Goal: Information Seeking & Learning: Learn about a topic

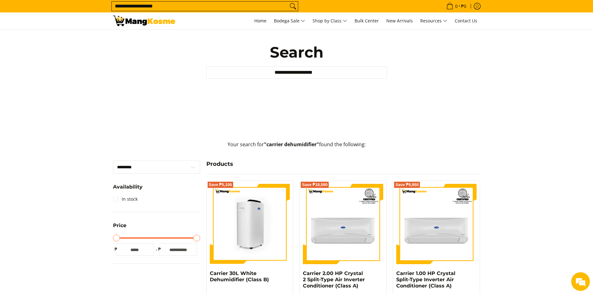
scroll to position [31, 0]
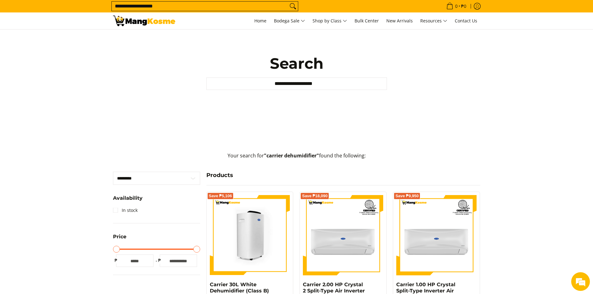
click at [263, 237] on img at bounding box center [250, 235] width 80 height 80
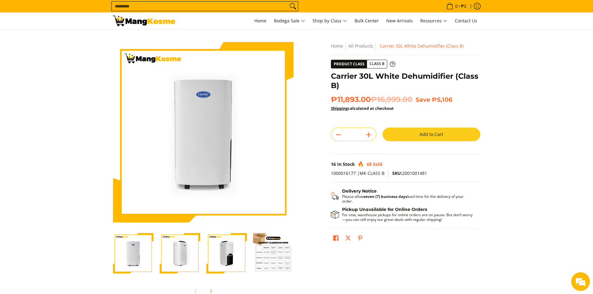
click at [225, 255] on img "Carrier 30L White Dehumidifier (Class B)-3" at bounding box center [226, 253] width 40 height 40
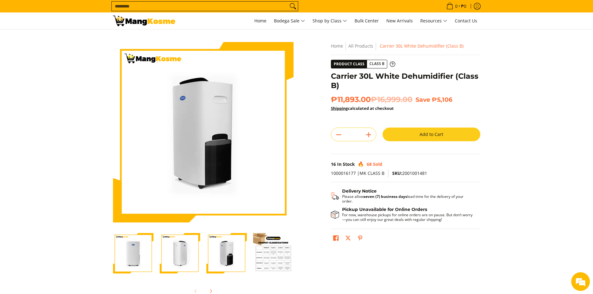
click at [187, 255] on img "Carrier 30L White Dehumidifier (Class B)-2" at bounding box center [180, 253] width 40 height 40
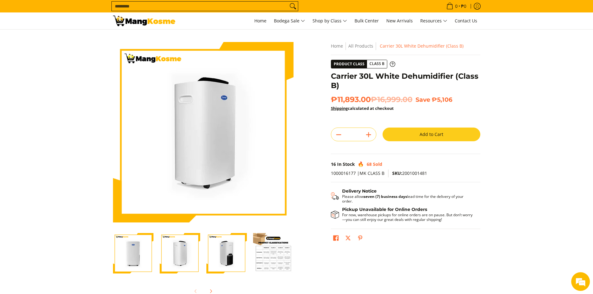
click at [139, 252] on img "Carrier 30L White Dehumidifier (Class B)-1" at bounding box center [133, 253] width 40 height 40
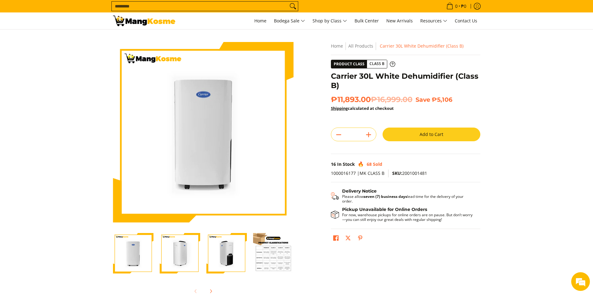
drag, startPoint x: 173, startPoint y: 252, endPoint x: 210, endPoint y: 252, distance: 37.1
click at [176, 252] on img "Carrier 30L White Dehumidifier (Class B)-2" at bounding box center [180, 253] width 40 height 40
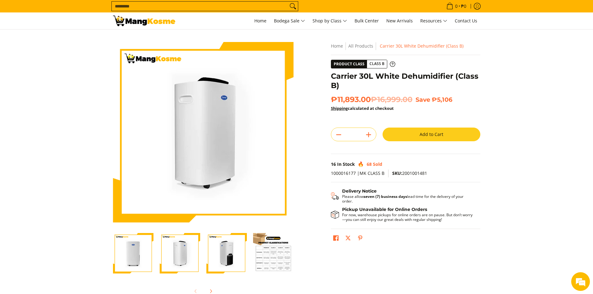
click at [210, 252] on img "Carrier 30L White Dehumidifier (Class B)-3" at bounding box center [226, 253] width 40 height 40
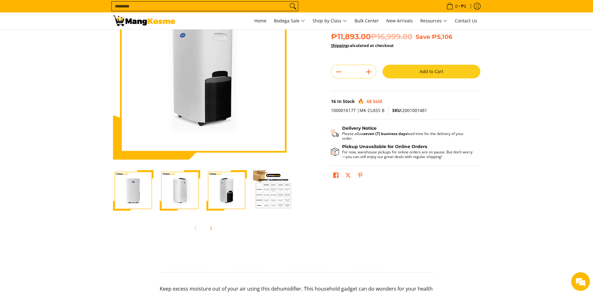
scroll to position [125, 0]
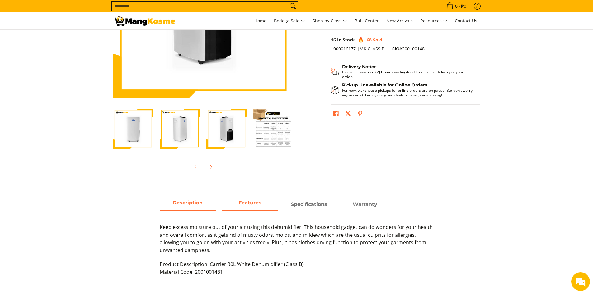
click at [246, 209] on span "Features" at bounding box center [250, 204] width 56 height 11
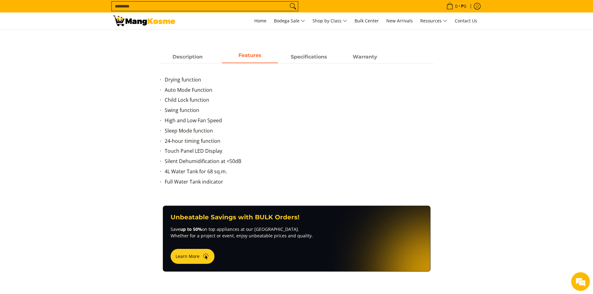
scroll to position [280, 0]
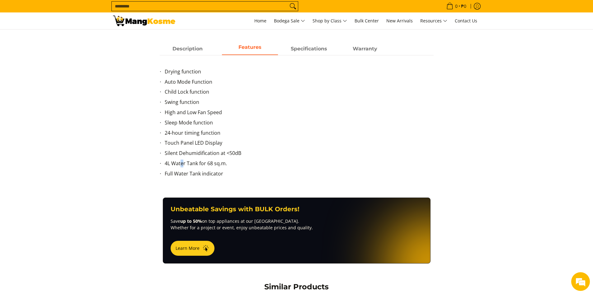
drag, startPoint x: 182, startPoint y: 164, endPoint x: 170, endPoint y: 155, distance: 14.7
click at [181, 163] on li "4L Water Tank for 68 sq.m." at bounding box center [299, 165] width 269 height 10
drag, startPoint x: 165, startPoint y: 143, endPoint x: 209, endPoint y: 143, distance: 44.2
click at [209, 143] on li "Touch Panel LED Display" at bounding box center [299, 144] width 269 height 10
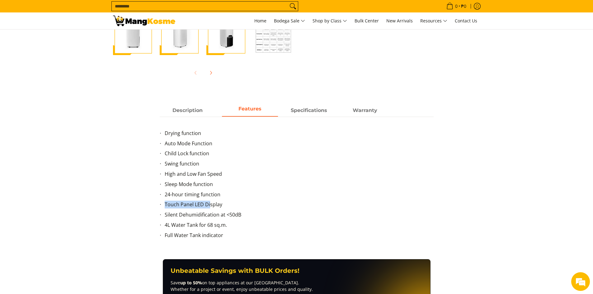
scroll to position [218, 0]
click at [309, 115] on span "Specifications" at bounding box center [309, 111] width 56 height 11
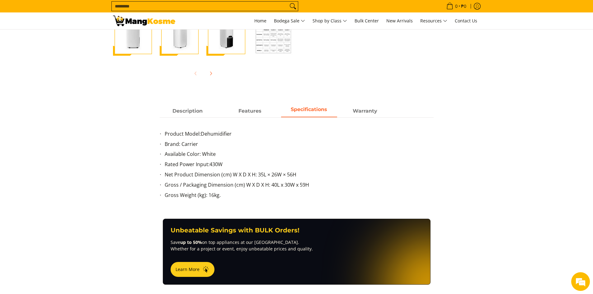
scroll to position [0, 0]
drag, startPoint x: 198, startPoint y: 164, endPoint x: 242, endPoint y: 164, distance: 43.6
click at [242, 164] on li "Rated Power Input: 430W" at bounding box center [299, 166] width 269 height 10
click at [243, 164] on li "Rated Power Input: 430W" at bounding box center [299, 166] width 269 height 10
drag, startPoint x: 236, startPoint y: 166, endPoint x: 163, endPoint y: 166, distance: 73.2
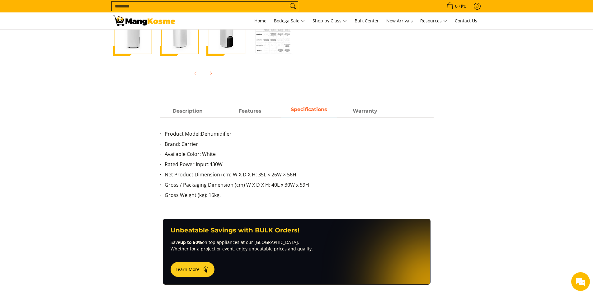
click at [163, 166] on ul "Product Model: Dehumidifier Brand: Carrier Available Color: White Rated Power I…" at bounding box center [297, 168] width 274 height 77
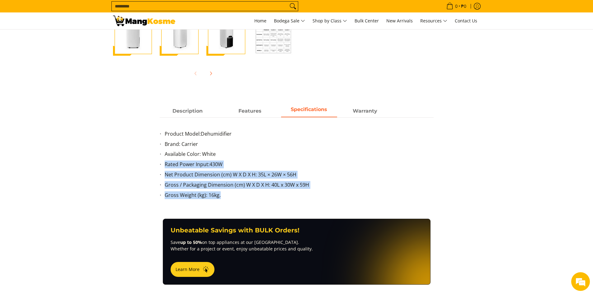
drag, startPoint x: 227, startPoint y: 192, endPoint x: 163, endPoint y: 168, distance: 68.2
click at [163, 168] on ul "Product Model: Dehumidifier Brand: Carrier Available Color: White Rated Power I…" at bounding box center [297, 168] width 274 height 77
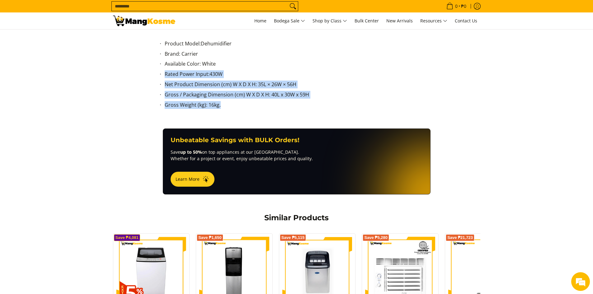
scroll to position [311, 0]
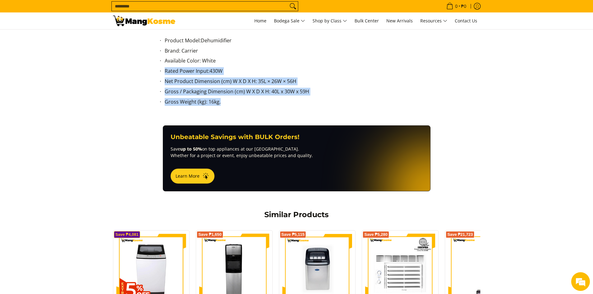
click at [331, 92] on li "Gross / Packaging Dimension (cm) W X D X H: 40L x 30W x 59H" at bounding box center [299, 93] width 269 height 10
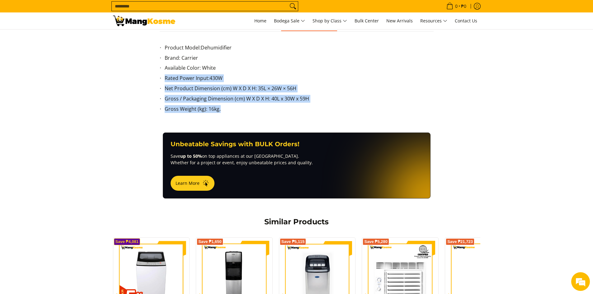
scroll to position [280, 0]
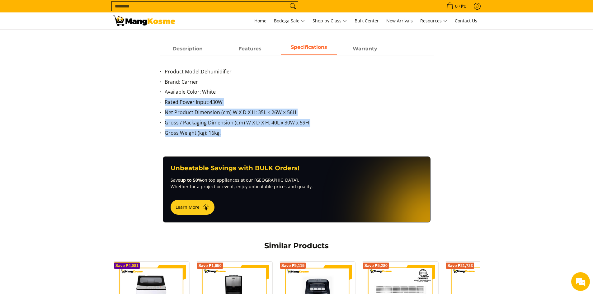
click at [244, 122] on li "Gross / Packaging Dimension (cm) W X D X H: 40L x 30W x 59H" at bounding box center [299, 124] width 269 height 10
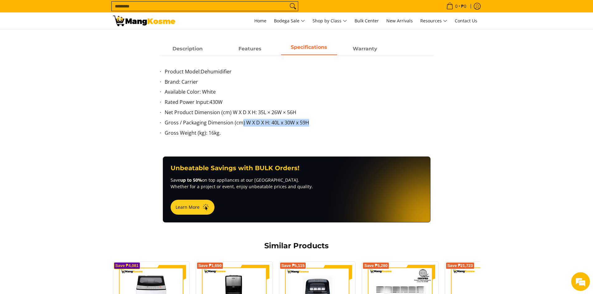
drag, startPoint x: 241, startPoint y: 123, endPoint x: 363, endPoint y: 123, distance: 121.5
click at [363, 123] on li "Gross / Packaging Dimension (cm) W X D X H: 40L x 30W x 59H" at bounding box center [299, 124] width 269 height 10
click at [359, 91] on li "Available Color: White" at bounding box center [299, 93] width 269 height 10
drag, startPoint x: 163, startPoint y: 90, endPoint x: 218, endPoint y: 91, distance: 55.1
click at [218, 91] on ul "Product Model: Dehumidifier Brand: Carrier Available Color: White Rated Power I…" at bounding box center [297, 106] width 274 height 77
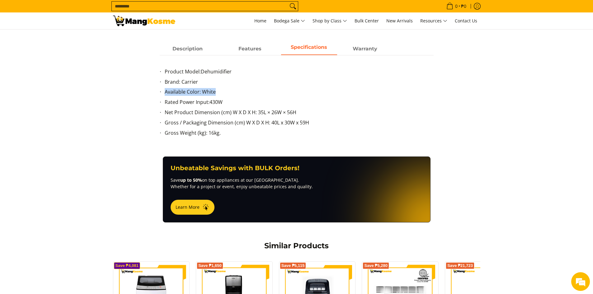
copy li "Available Color: White"
click at [209, 95] on span "White" at bounding box center [208, 91] width 15 height 7
drag, startPoint x: 165, startPoint y: 92, endPoint x: 215, endPoint y: 91, distance: 49.8
click at [215, 91] on li "Available Color: White" at bounding box center [299, 93] width 269 height 10
click at [188, 50] on span "Description" at bounding box center [188, 48] width 56 height 11
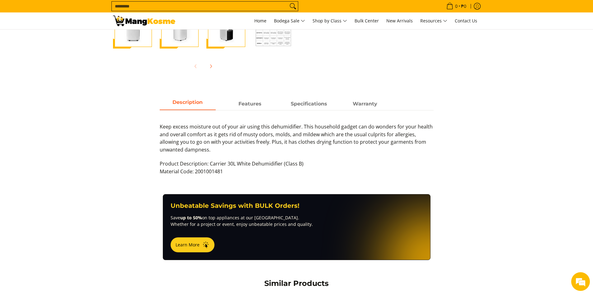
scroll to position [218, 0]
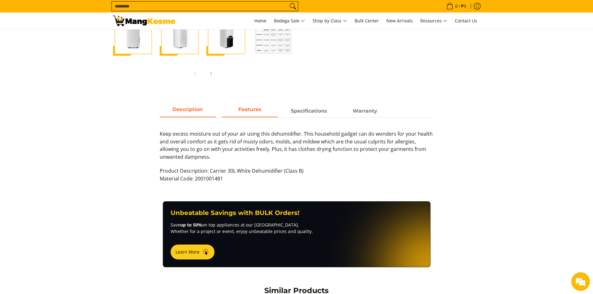
click at [247, 115] on span "Features" at bounding box center [250, 111] width 56 height 11
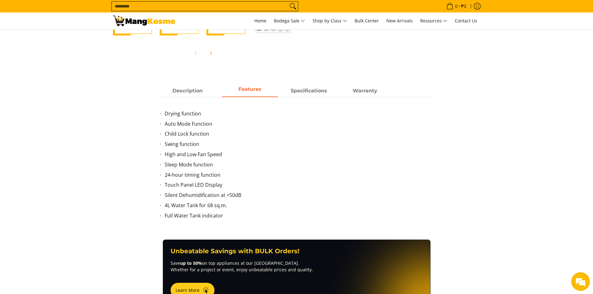
scroll to position [249, 0]
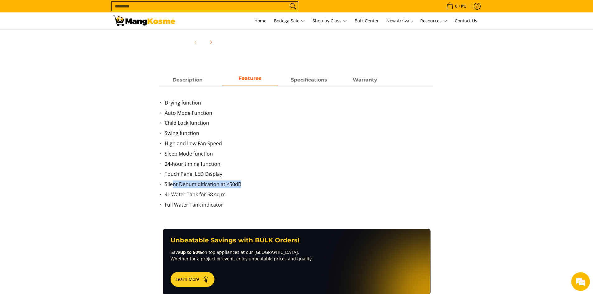
drag, startPoint x: 178, startPoint y: 186, endPoint x: 240, endPoint y: 186, distance: 62.3
click at [240, 186] on li "Silent Dehumidification at <50dB" at bounding box center [299, 186] width 269 height 10
click at [218, 162] on li "24-hour timing function" at bounding box center [299, 165] width 269 height 10
drag, startPoint x: 175, startPoint y: 152, endPoint x: 226, endPoint y: 152, distance: 50.5
click at [226, 152] on li "Sleep Mode function" at bounding box center [299, 155] width 269 height 10
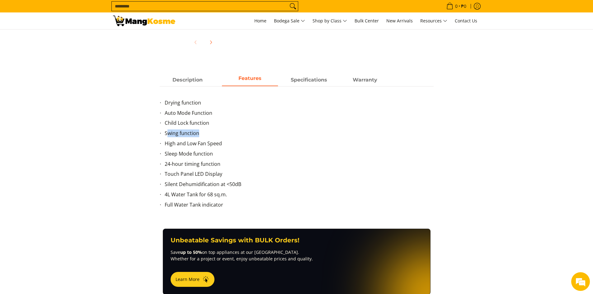
drag, startPoint x: 198, startPoint y: 133, endPoint x: 216, endPoint y: 133, distance: 17.4
click at [216, 133] on li "Swing function" at bounding box center [299, 135] width 269 height 10
drag, startPoint x: 182, startPoint y: 123, endPoint x: 212, endPoint y: 122, distance: 29.6
click at [217, 123] on li "Child Lock function" at bounding box center [299, 124] width 269 height 10
drag, startPoint x: 202, startPoint y: 112, endPoint x: 218, endPoint y: 112, distance: 15.3
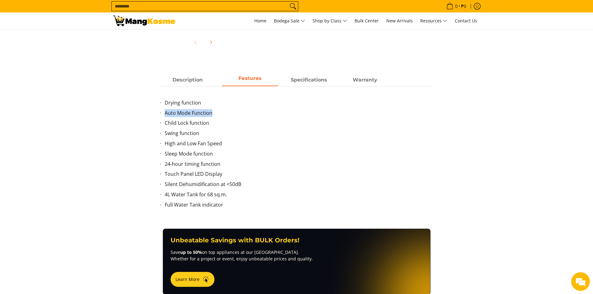
click at [218, 112] on li "Auto Mode Function" at bounding box center [299, 114] width 269 height 10
drag, startPoint x: 168, startPoint y: 102, endPoint x: 239, endPoint y: 100, distance: 71.3
click at [230, 102] on li "Drying function" at bounding box center [299, 104] width 269 height 10
drag, startPoint x: 316, startPoint y: 75, endPoint x: 335, endPoint y: 78, distance: 18.9
click at [317, 77] on span "Specifications" at bounding box center [309, 79] width 56 height 11
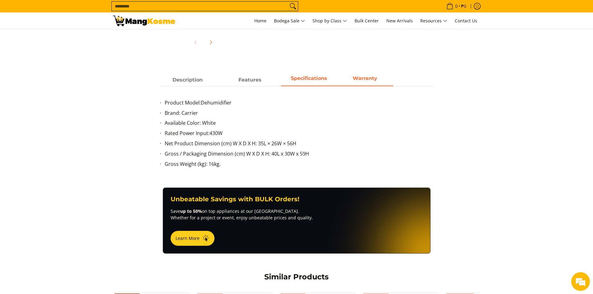
click at [357, 77] on strong "Warranty" at bounding box center [365, 78] width 25 height 6
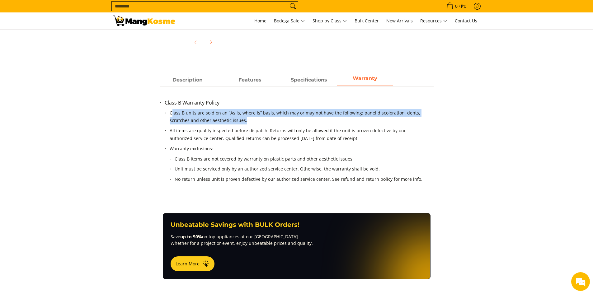
drag, startPoint x: 172, startPoint y: 111, endPoint x: 252, endPoint y: 123, distance: 81.2
click at [252, 123] on li "Class B units are sold on an “As is, where is” basis, which may or may not have…" at bounding box center [299, 118] width 259 height 18
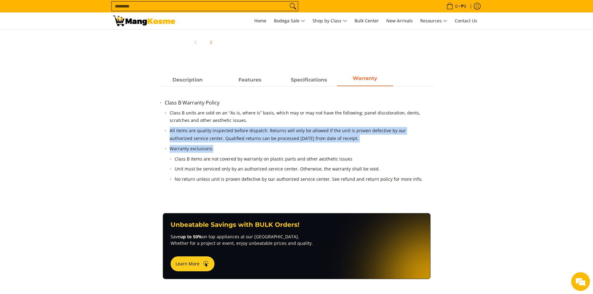
drag, startPoint x: 309, startPoint y: 122, endPoint x: 320, endPoint y: 148, distance: 27.6
click at [320, 148] on ol "Class B units are sold on an “As is, where is” basis, which may or may not have…" at bounding box center [299, 150] width 269 height 87
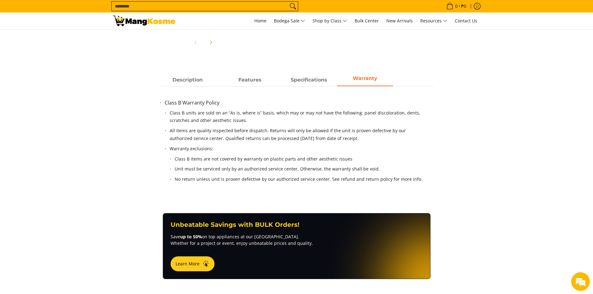
click at [212, 153] on ol "Class B items are not covered by warranty on plastic parts and other aesthetic …" at bounding box center [299, 171] width 259 height 36
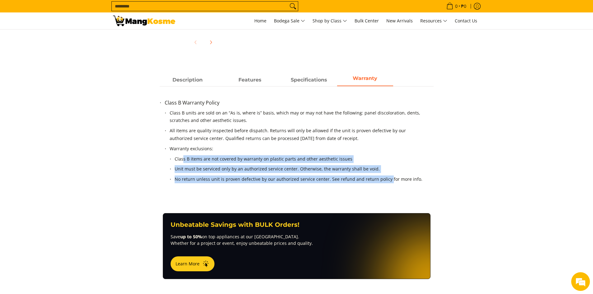
drag, startPoint x: 236, startPoint y: 160, endPoint x: 385, endPoint y: 180, distance: 150.5
click at [385, 180] on ol "Class B items are not covered by warranty on plastic parts and other aesthetic …" at bounding box center [299, 171] width 259 height 36
click at [349, 183] on li "No return unless unit is proven defective by our authorized service center. See…" at bounding box center [299, 181] width 249 height 10
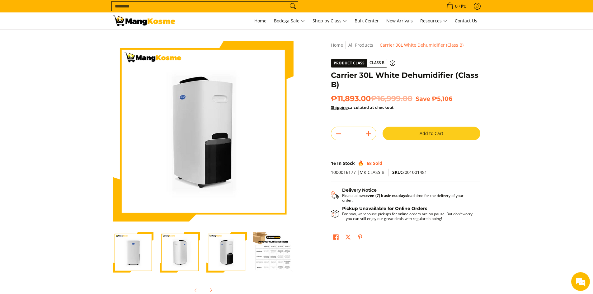
scroll to position [0, 0]
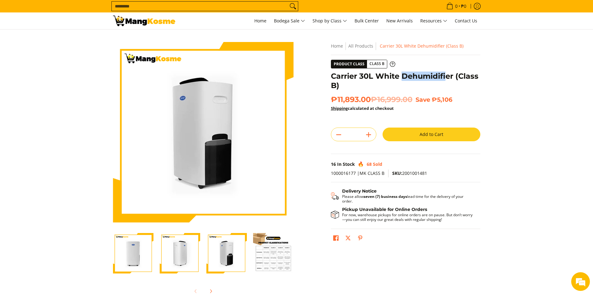
drag, startPoint x: 402, startPoint y: 77, endPoint x: 448, endPoint y: 80, distance: 45.6
click at [448, 80] on h1 "Carrier 30L White Dehumidifier (Class B)" at bounding box center [405, 81] width 149 height 19
click at [410, 77] on h1 "Carrier 30L White Dehumidifier (Class B)" at bounding box center [405, 81] width 149 height 19
drag, startPoint x: 406, startPoint y: 77, endPoint x: 459, endPoint y: 79, distance: 53.9
click at [459, 79] on h1 "Carrier 30L White Dehumidifier (Class B)" at bounding box center [405, 81] width 149 height 19
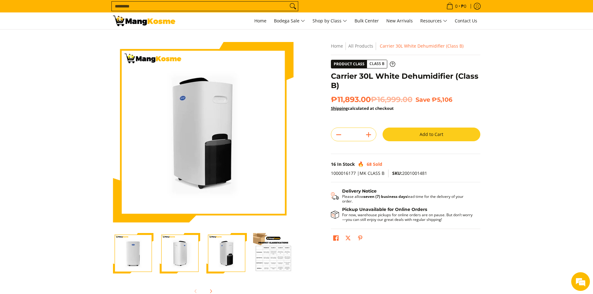
click at [49, 159] on section "Skip to Main Content Enable zoom Disable zoom Enable zoom Disable zoom Enable z…" at bounding box center [296, 172] width 593 height 284
